Goal: Navigation & Orientation: Find specific page/section

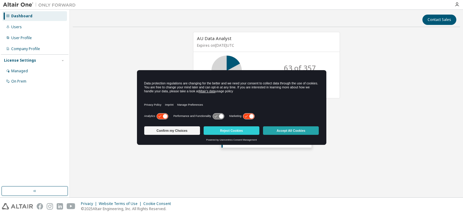
click at [289, 129] on button "Accept All Cookies" at bounding box center [291, 130] width 56 height 8
